Goal: Transaction & Acquisition: Purchase product/service

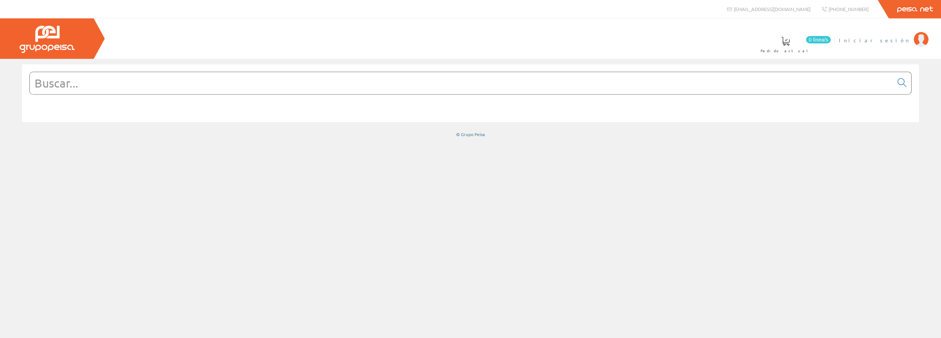
click at [894, 44] on li "Iniciar sesión" at bounding box center [883, 44] width 93 height 28
click at [894, 39] on span "Iniciar sesión" at bounding box center [873, 39] width 71 height 7
click at [477, 44] on span at bounding box center [472, 41] width 9 height 9
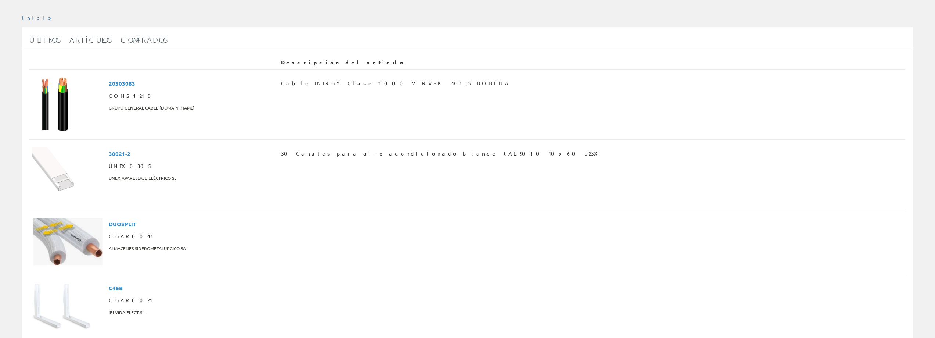
scroll to position [243, 0]
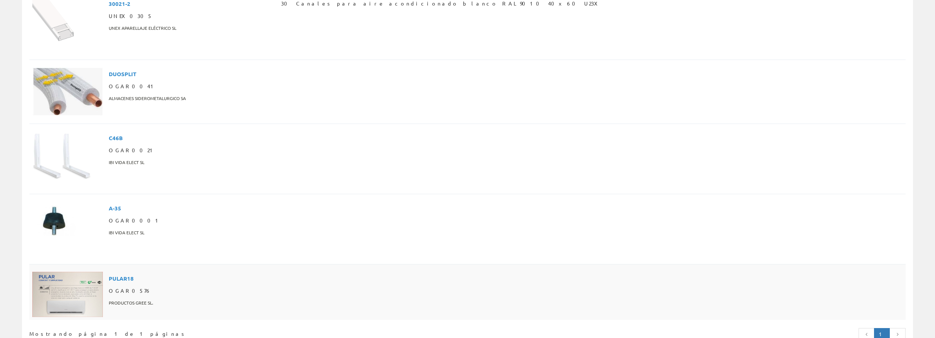
click at [69, 272] on img at bounding box center [67, 294] width 71 height 45
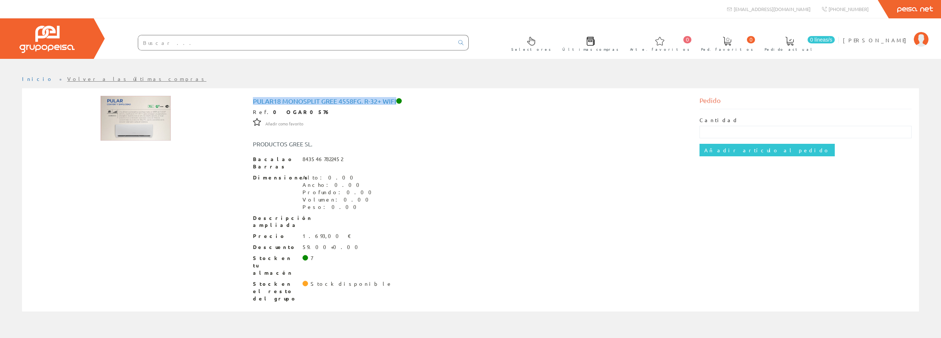
drag, startPoint x: 252, startPoint y: 101, endPoint x: 397, endPoint y: 101, distance: 145.5
click at [397, 101] on div "Pular18 Monosplit Gree 4558Fg. R-32+ wifi Ref. 0 OGAR0576 Añadir como favorito …" at bounding box center [470, 201] width 446 height 210
copy font "Pular18 Monosplit Gree 4558Fg. R-32+ wifi"
